Goal: Transaction & Acquisition: Purchase product/service

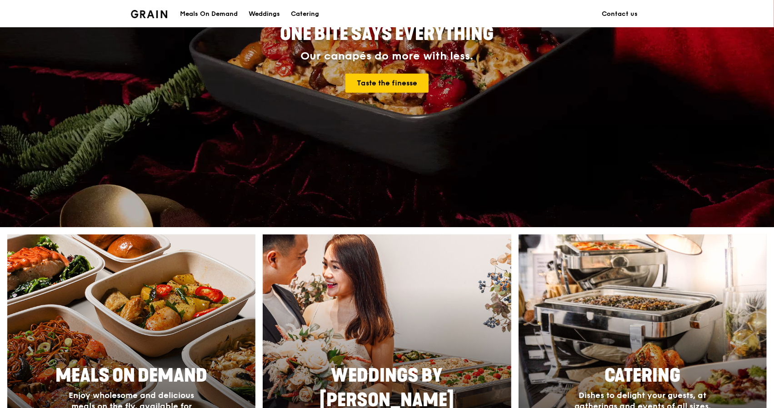
scroll to position [273, 0]
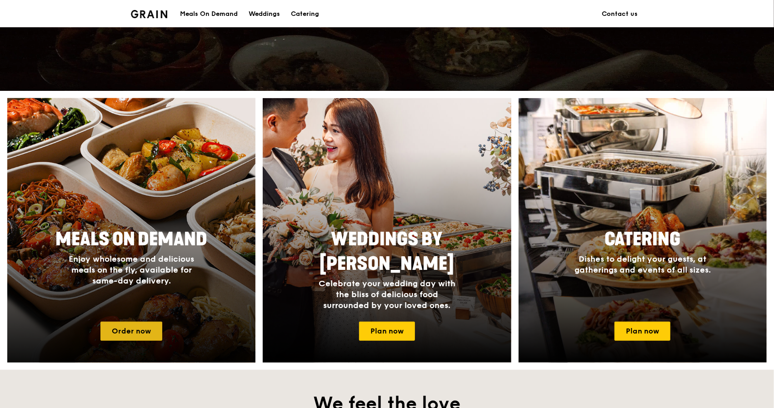
click at [135, 327] on link "Order now" at bounding box center [131, 331] width 62 height 19
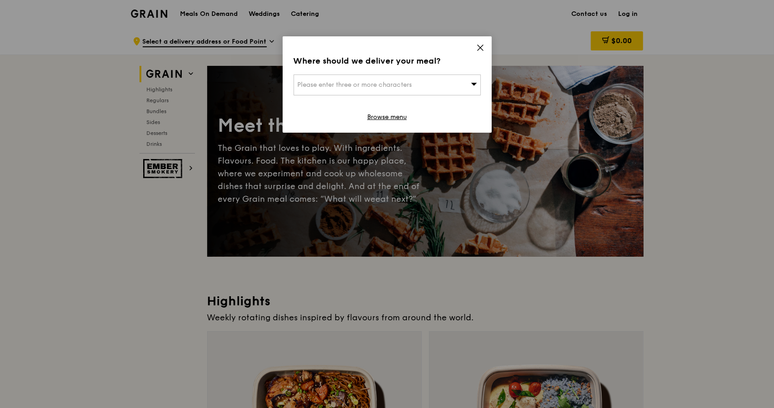
click at [483, 49] on icon at bounding box center [480, 48] width 8 height 8
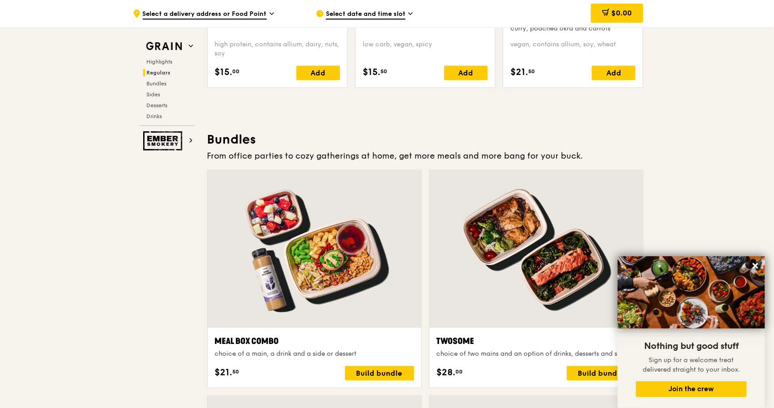
scroll to position [1218, 0]
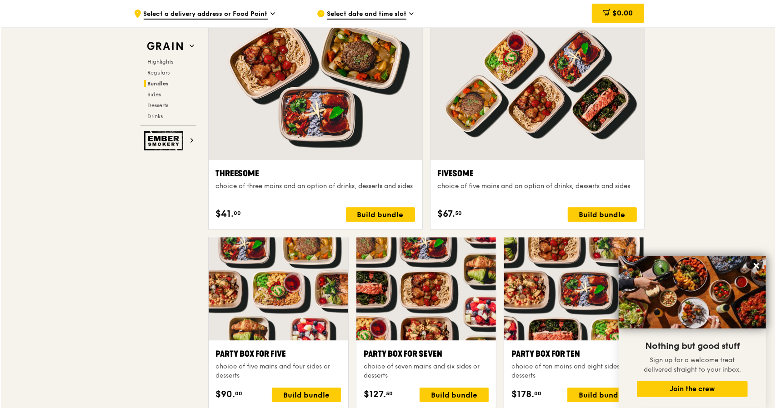
scroll to position [1582, 0]
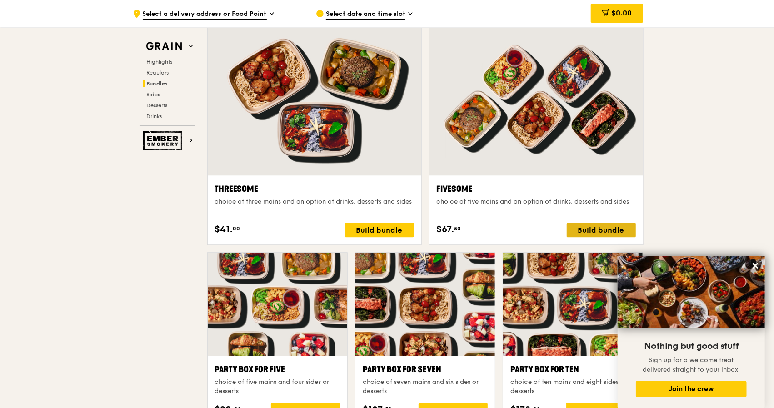
click at [619, 226] on div "Build bundle" at bounding box center [601, 230] width 69 height 15
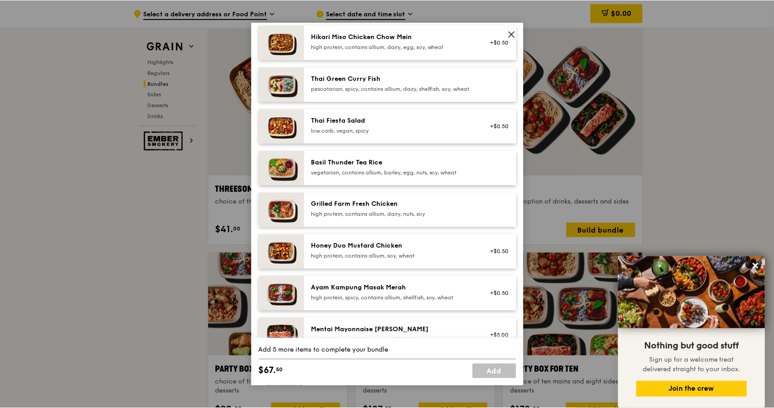
scroll to position [0, 0]
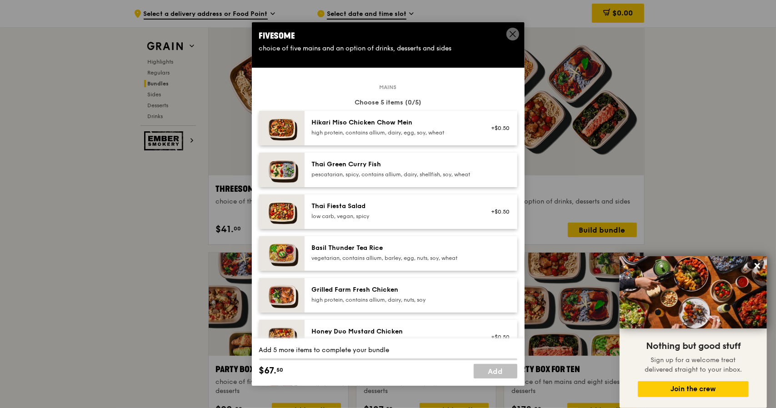
click at [513, 34] on icon at bounding box center [513, 34] width 8 height 8
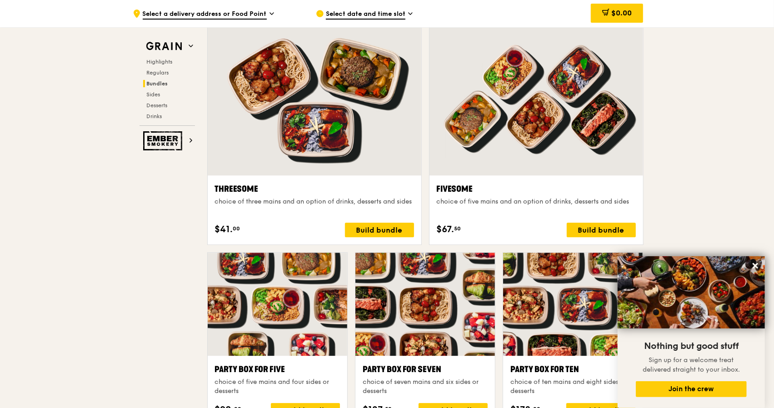
click at [724, 78] on div ".cls-1 { fill: none; stroke: #fff; stroke-linecap: round; stroke-linejoin: roun…" at bounding box center [387, 358] width 774 height 3824
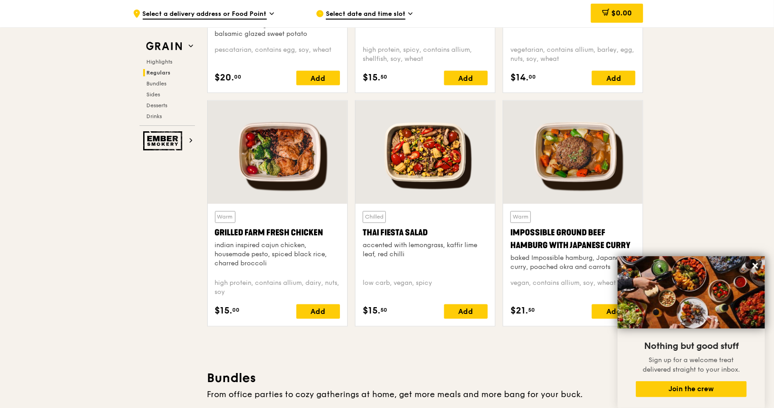
scroll to position [900, 0]
